Goal: Task Accomplishment & Management: Manage account settings

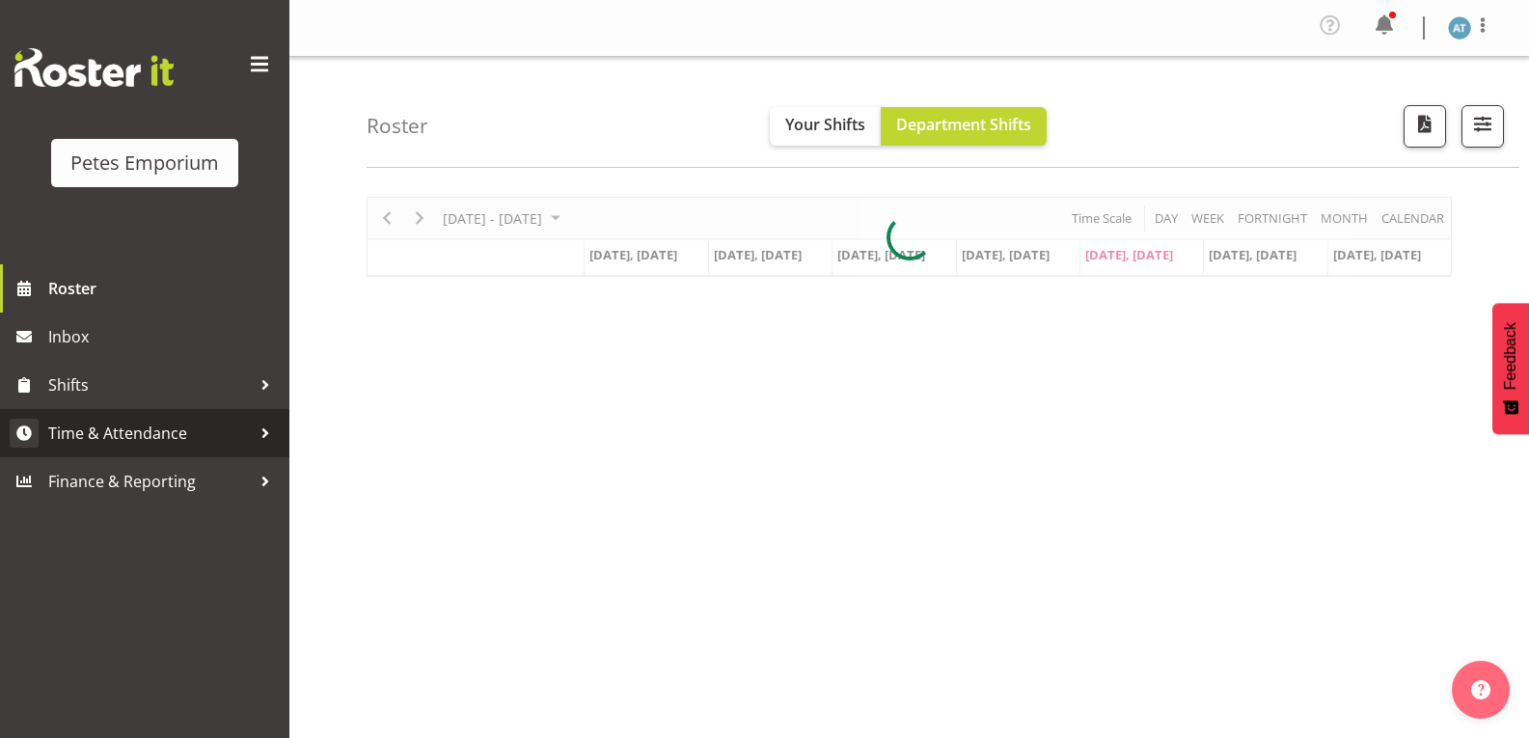
click at [171, 456] on link "Time & Attendance" at bounding box center [144, 433] width 289 height 48
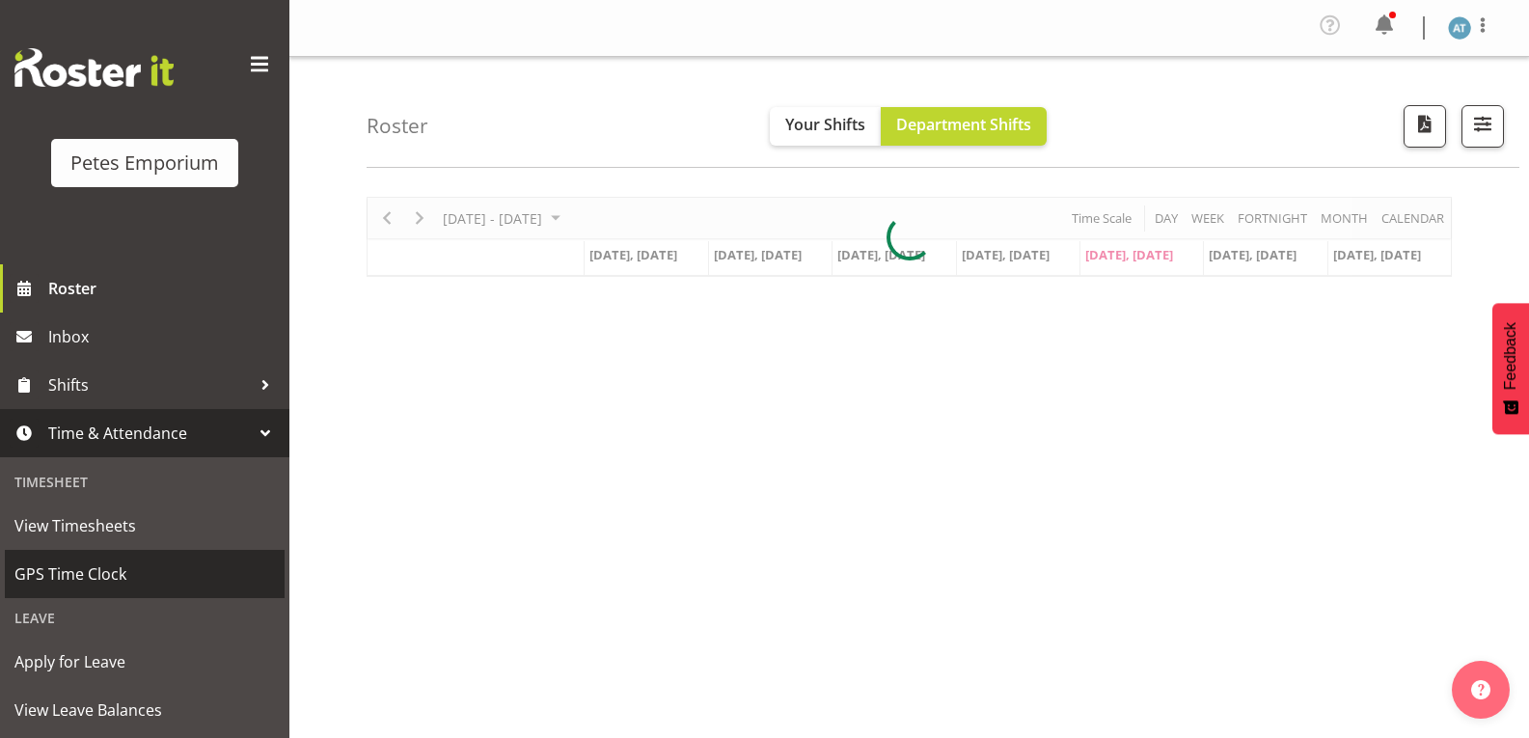
click at [161, 588] on span "GPS Time Clock" at bounding box center [144, 573] width 260 height 29
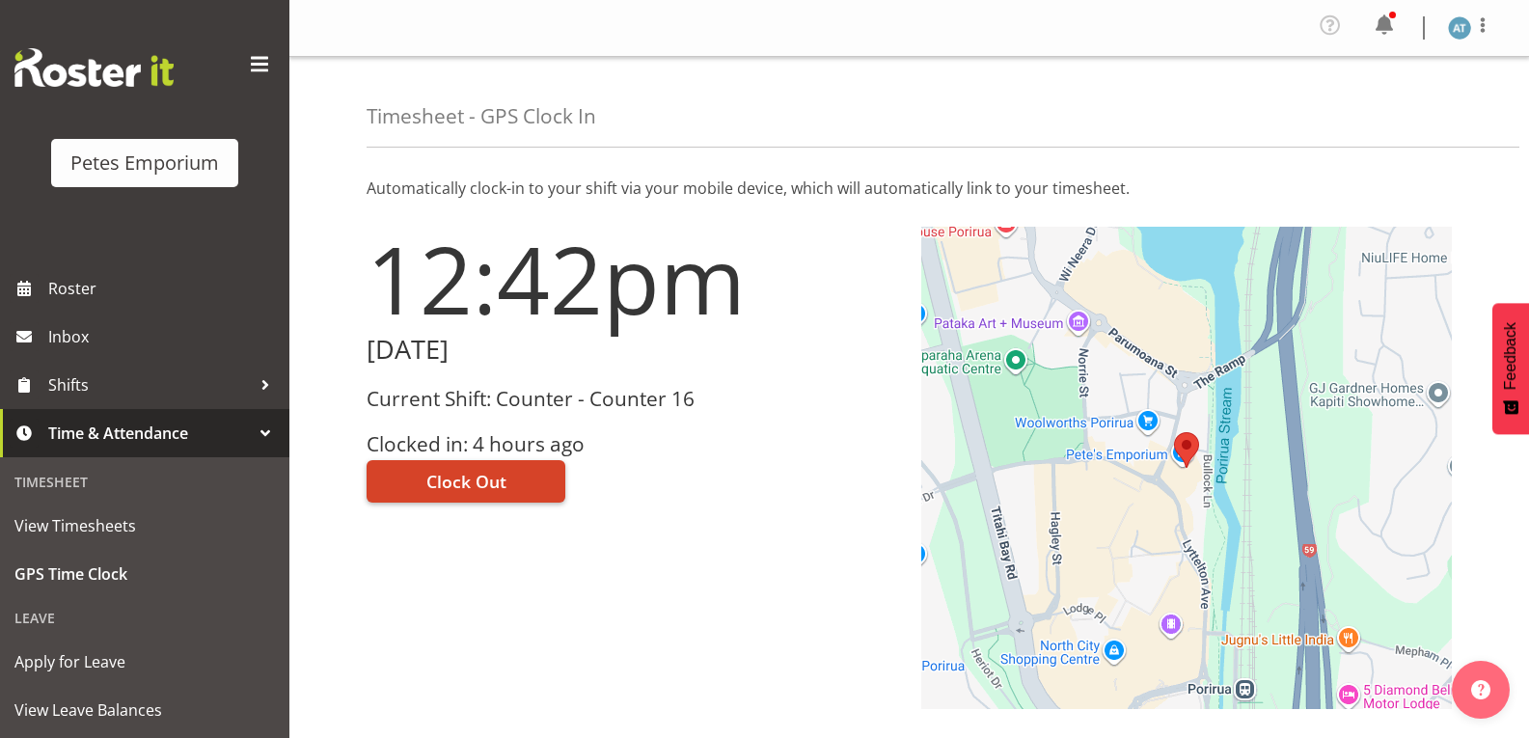
click at [481, 483] on span "Clock Out" at bounding box center [466, 481] width 80 height 25
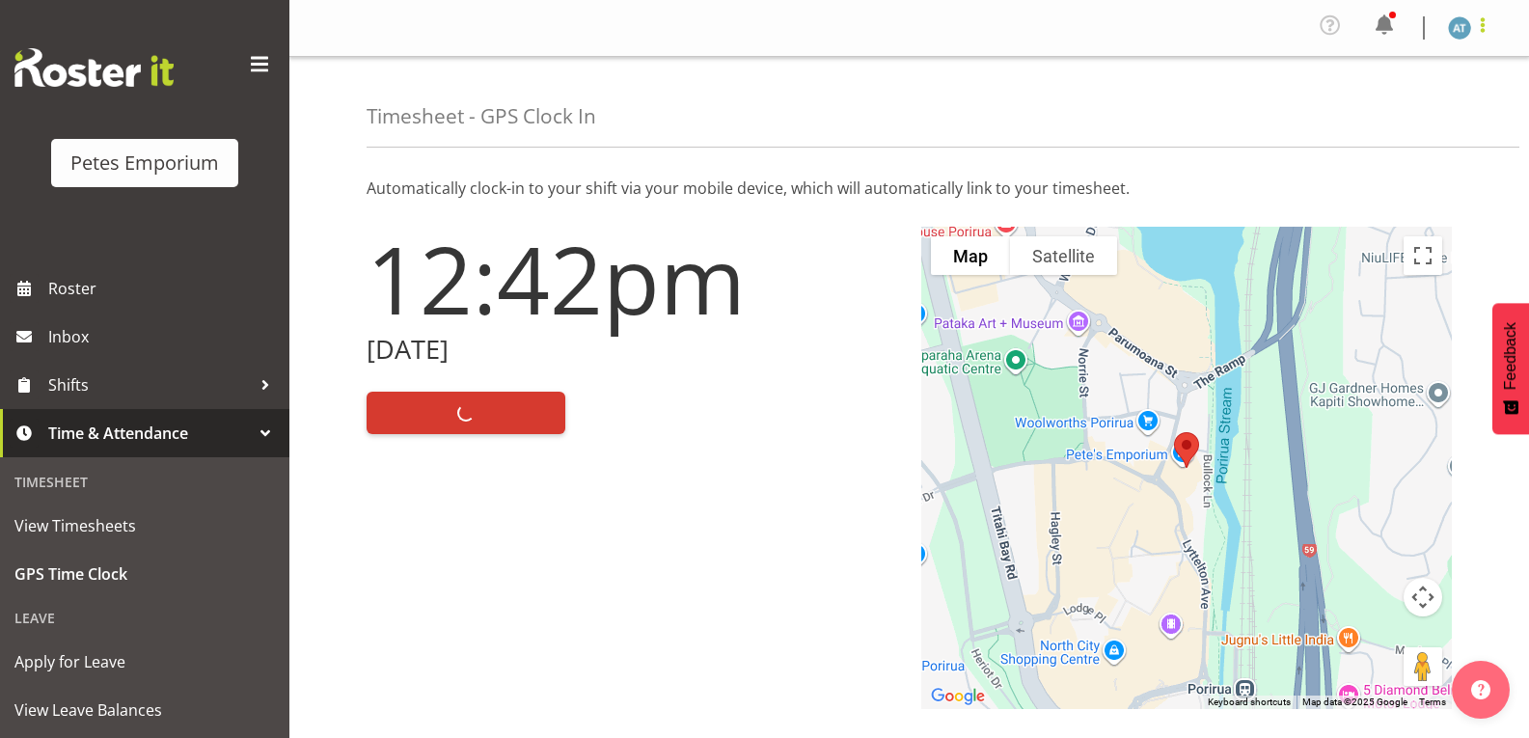
click at [1486, 31] on span at bounding box center [1482, 25] width 23 height 23
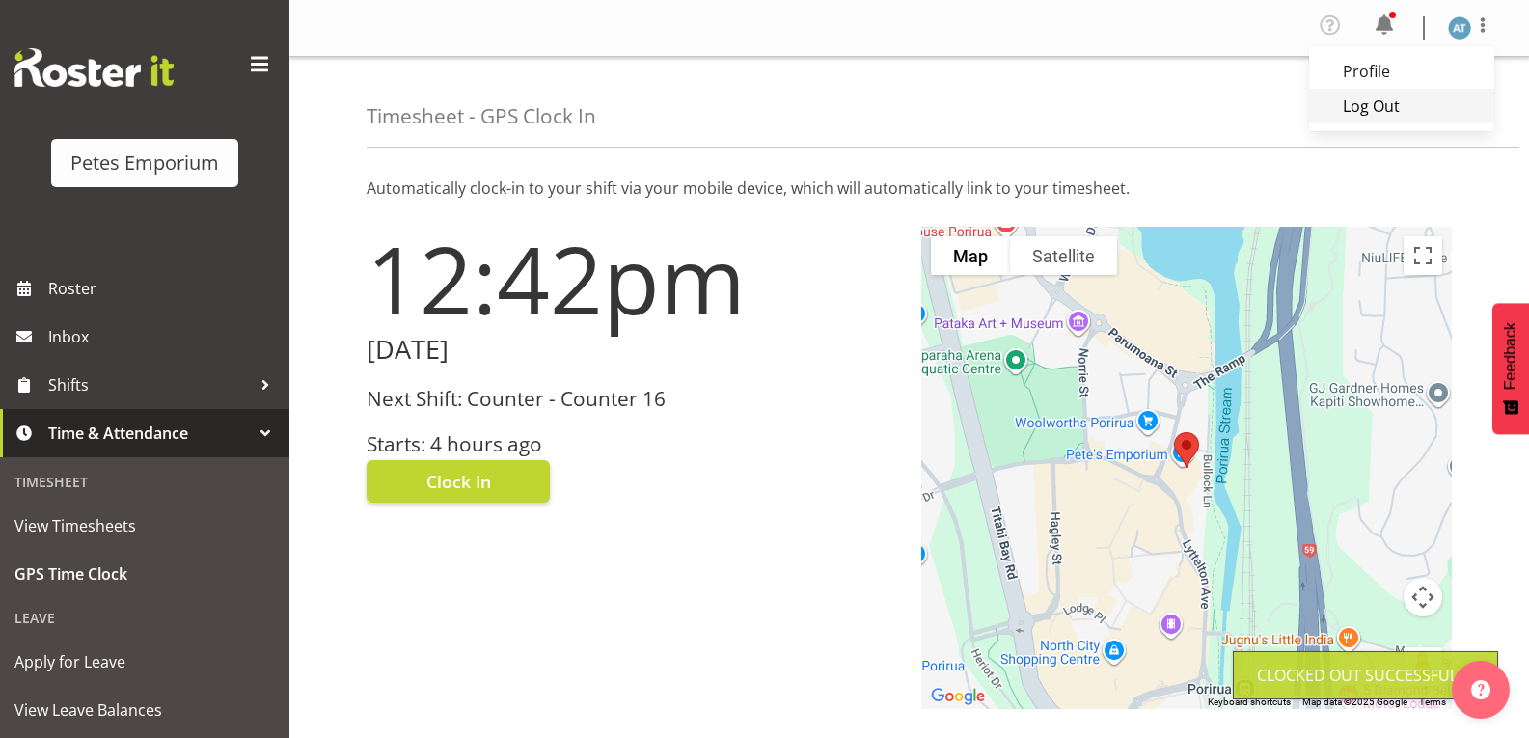
click at [1441, 108] on link "Log Out" at bounding box center [1401, 106] width 185 height 35
